Goal: Task Accomplishment & Management: Complete application form

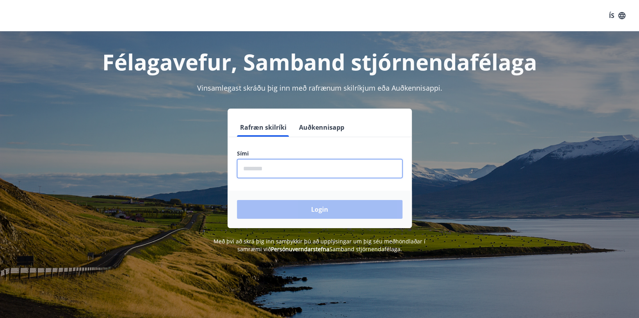
click at [249, 168] on input "phone" at bounding box center [320, 168] width 166 height 19
type input "********"
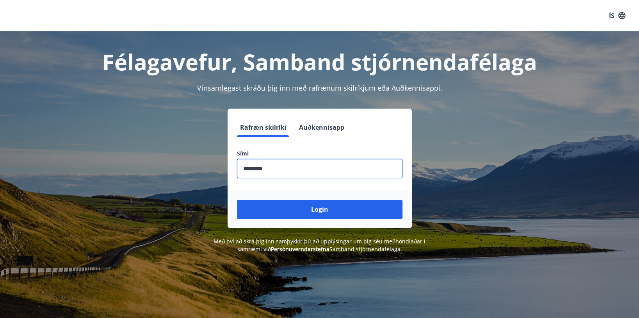
click at [289, 207] on button "Login" at bounding box center [320, 209] width 166 height 19
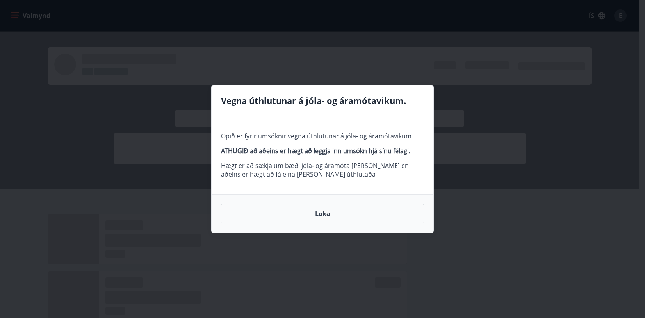
click at [321, 215] on button "Loka" at bounding box center [322, 214] width 203 height 20
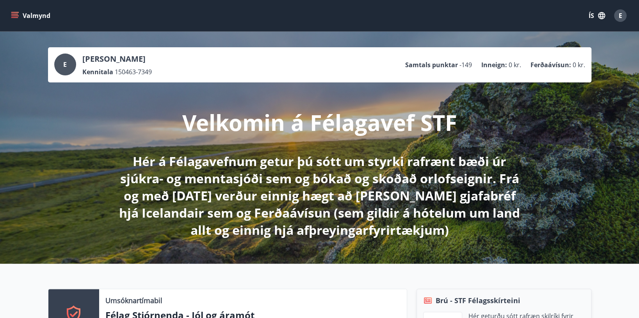
click at [15, 12] on icon "menu" at bounding box center [15, 12] width 9 height 1
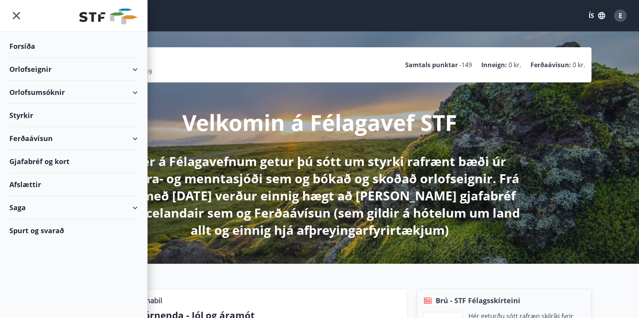
click at [20, 112] on div "Styrkir" at bounding box center [73, 115] width 128 height 23
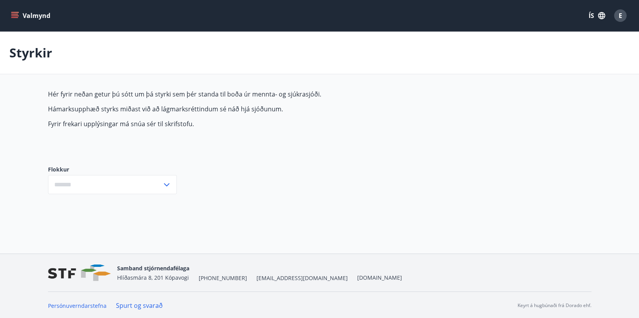
type input "***"
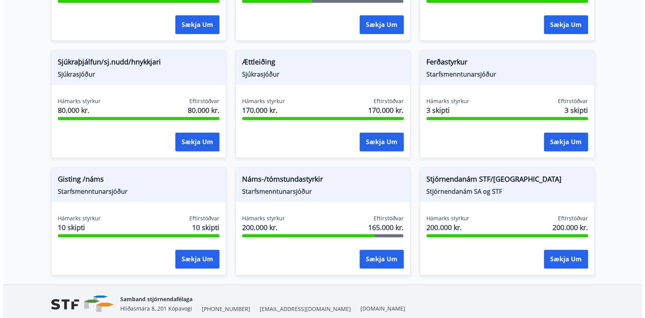
scroll to position [586, 0]
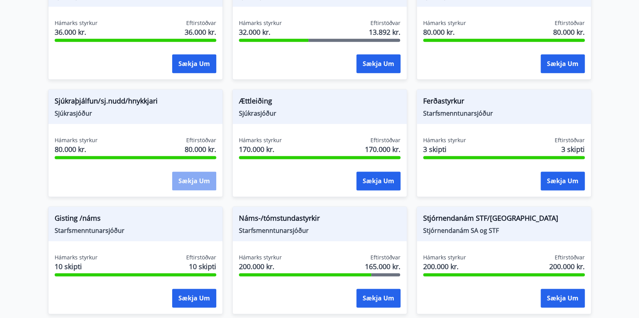
click at [196, 177] on button "Sækja um" at bounding box center [194, 180] width 44 height 19
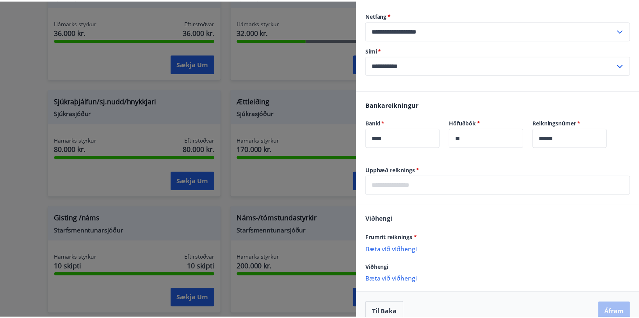
scroll to position [193, 0]
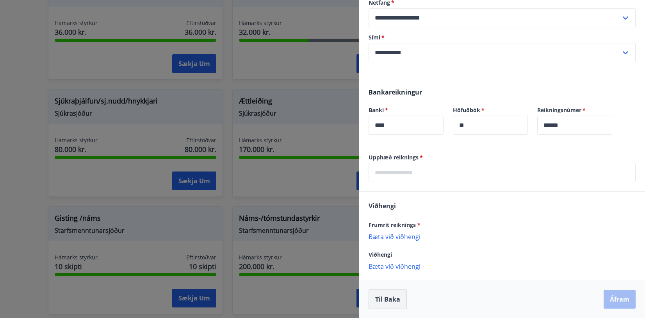
click at [386, 300] on button "Til baka" at bounding box center [388, 299] width 38 height 20
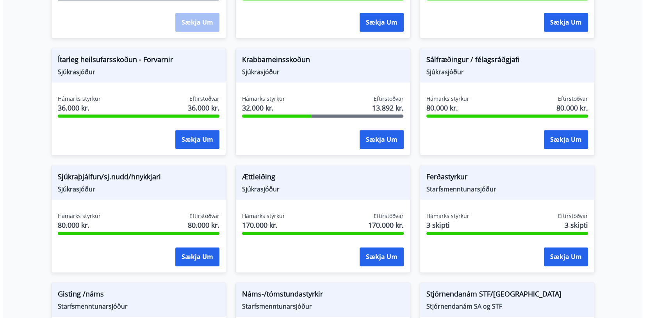
scroll to position [508, 0]
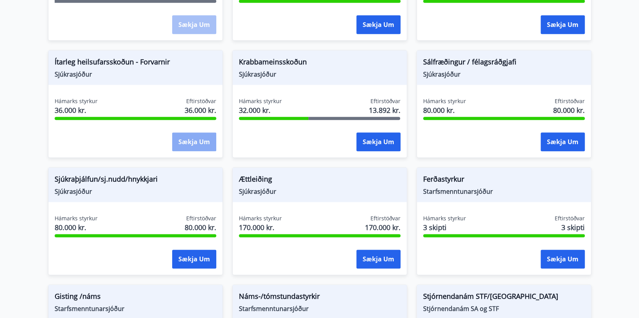
click at [203, 140] on button "Sækja um" at bounding box center [194, 141] width 44 height 19
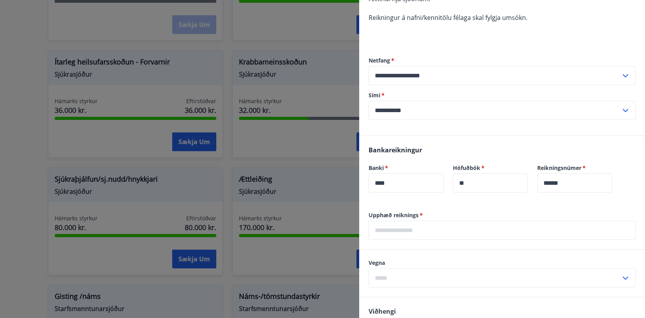
scroll to position [78, 0]
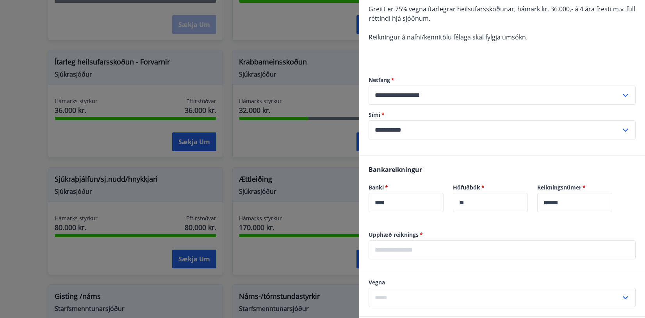
click at [385, 245] on input "text" at bounding box center [502, 249] width 267 height 19
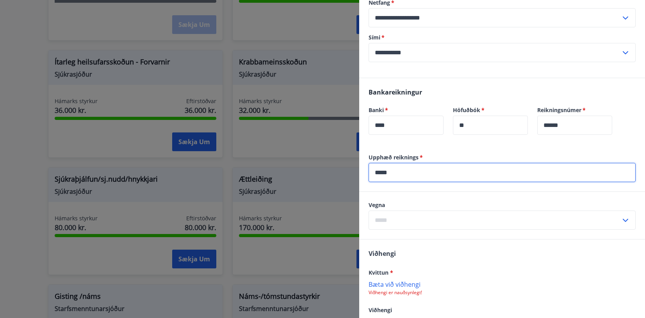
scroll to position [156, 0]
type input "*****"
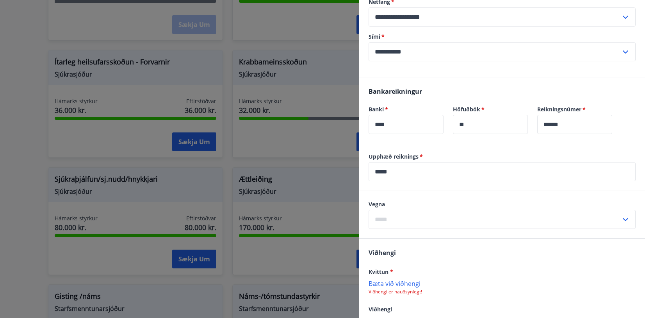
click at [621, 218] on icon at bounding box center [625, 219] width 9 height 9
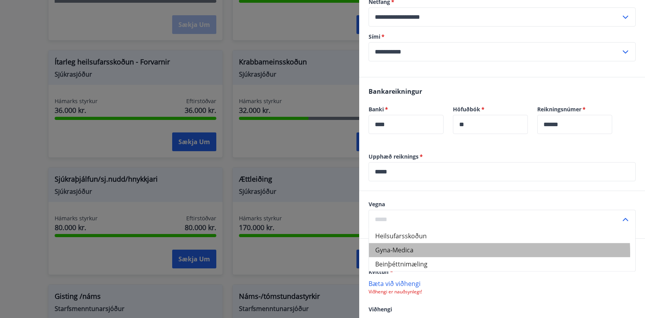
click at [411, 253] on li "Gyna-Medica" at bounding box center [502, 250] width 266 height 14
type input "**********"
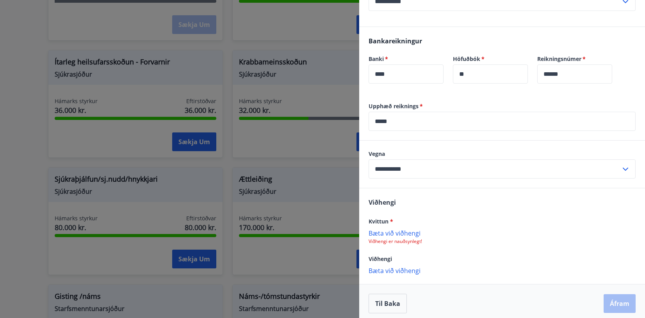
scroll to position [211, 0]
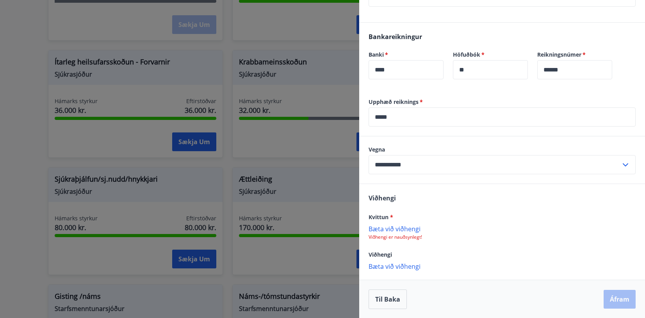
click at [387, 227] on p "Bæta við viðhengi" at bounding box center [502, 229] width 267 height 8
click at [614, 296] on button "Áfram" at bounding box center [620, 299] width 32 height 19
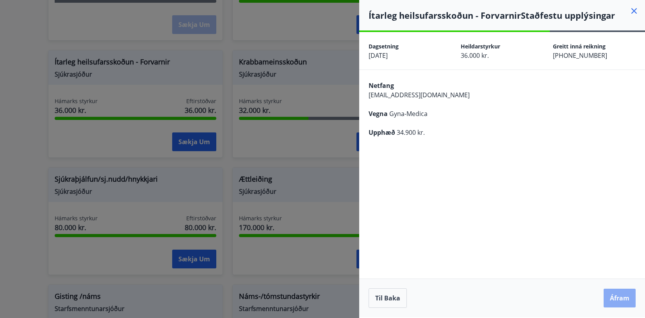
click at [614, 298] on button "Áfram" at bounding box center [620, 298] width 32 height 19
